Goal: Find specific page/section: Find specific page/section

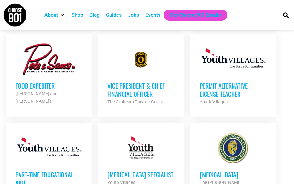
scroll to position [367, 0]
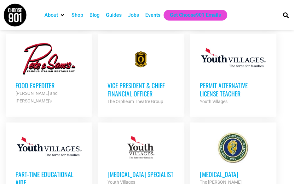
click at [39, 81] on h3 "Food Expediter" at bounding box center [49, 85] width 68 height 8
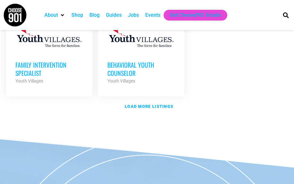
scroll to position [856, 0]
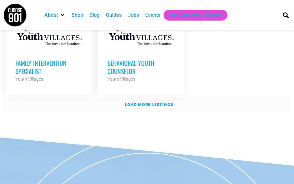
click at [154, 102] on strong "Load more listings" at bounding box center [149, 104] width 49 height 5
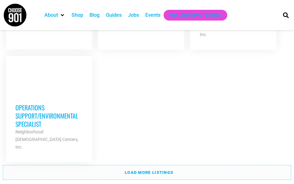
scroll to position [1496, 0]
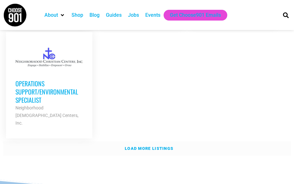
click at [150, 146] on strong "Load more listings" at bounding box center [149, 148] width 49 height 5
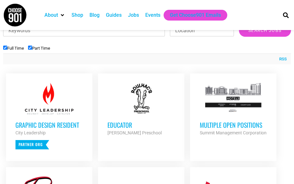
scroll to position [195, 0]
